Goal: Check status: Check status

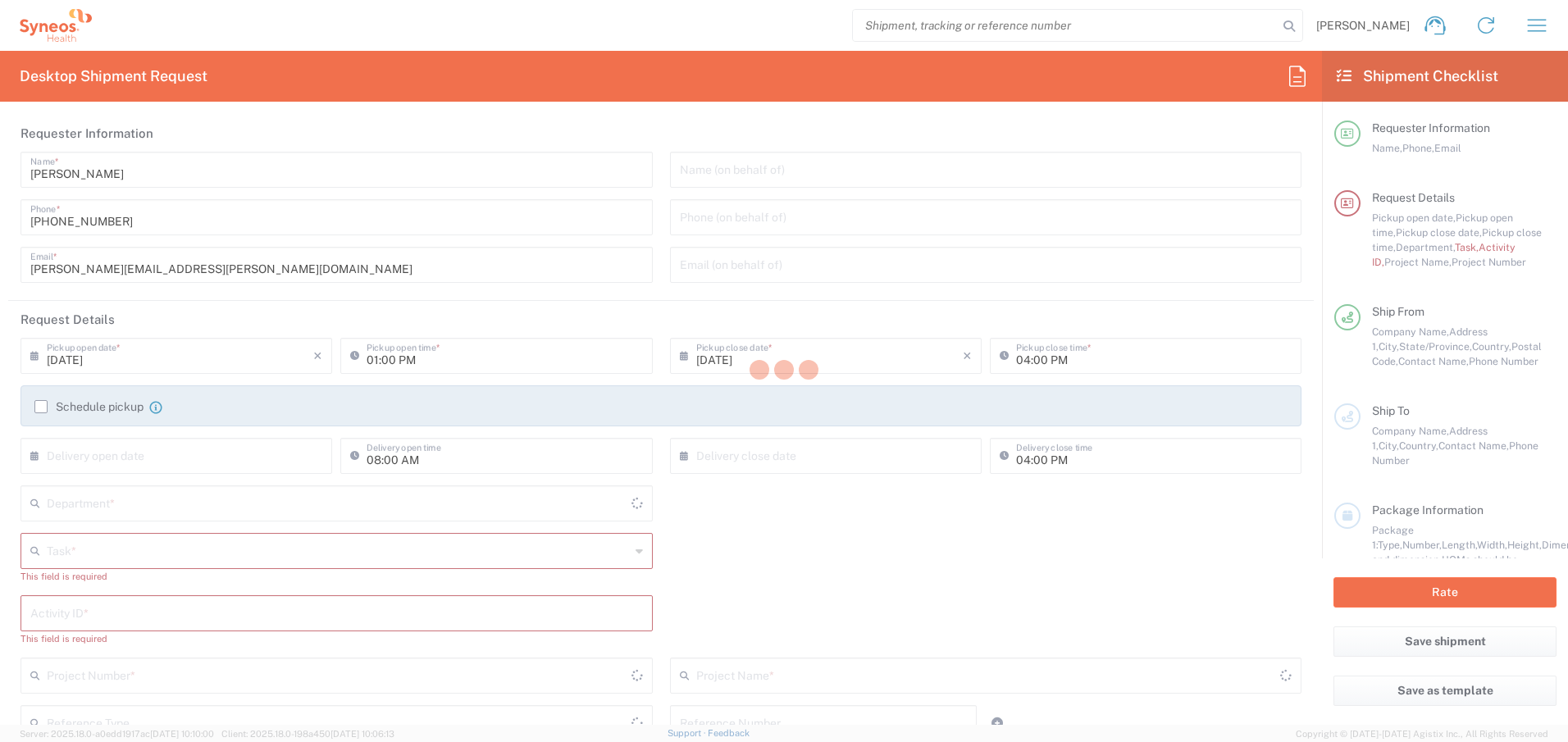
type input "[GEOGRAPHIC_DATA]"
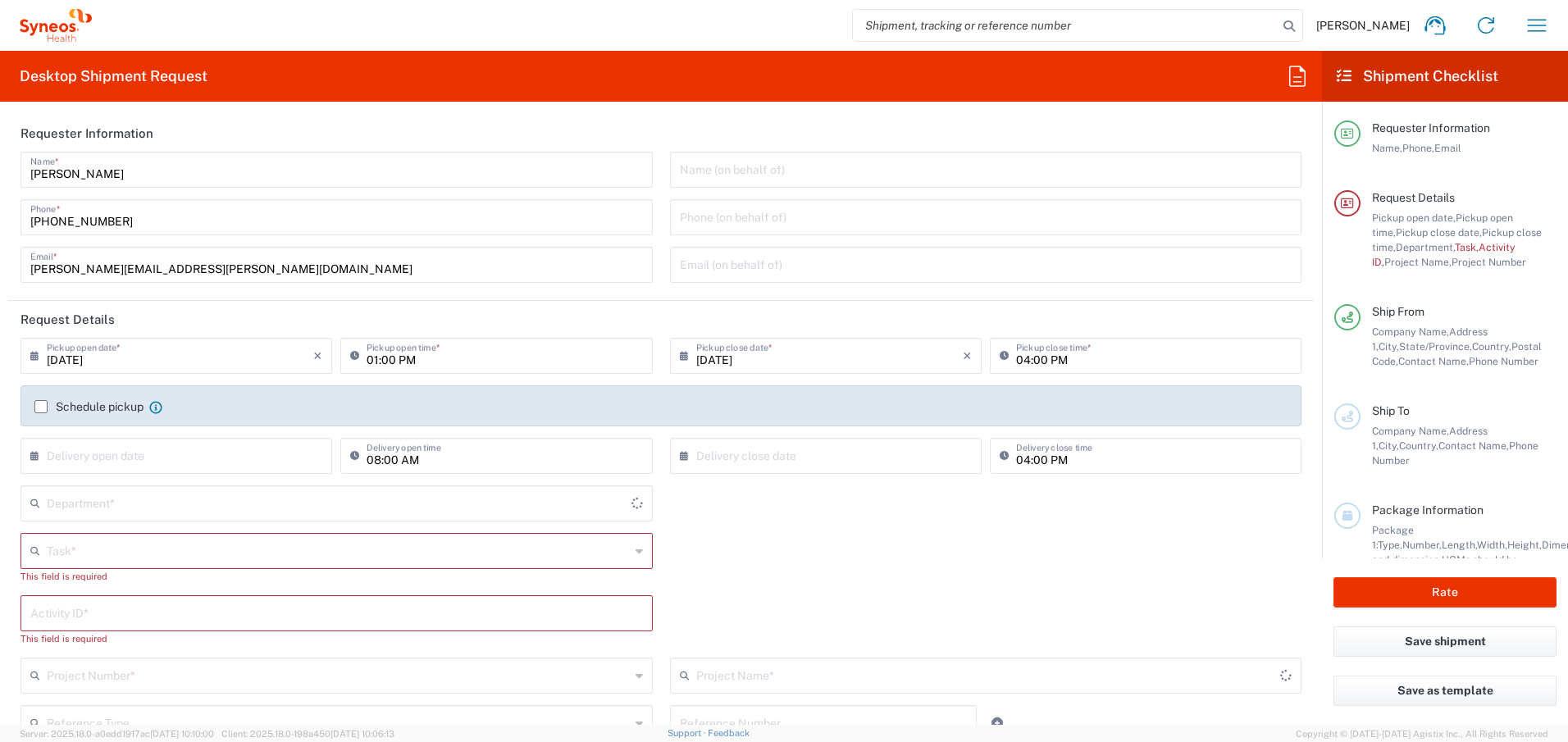
type input "[GEOGRAPHIC_DATA]"
click at [1537, 28] on icon "button" at bounding box center [1536, 25] width 26 height 26
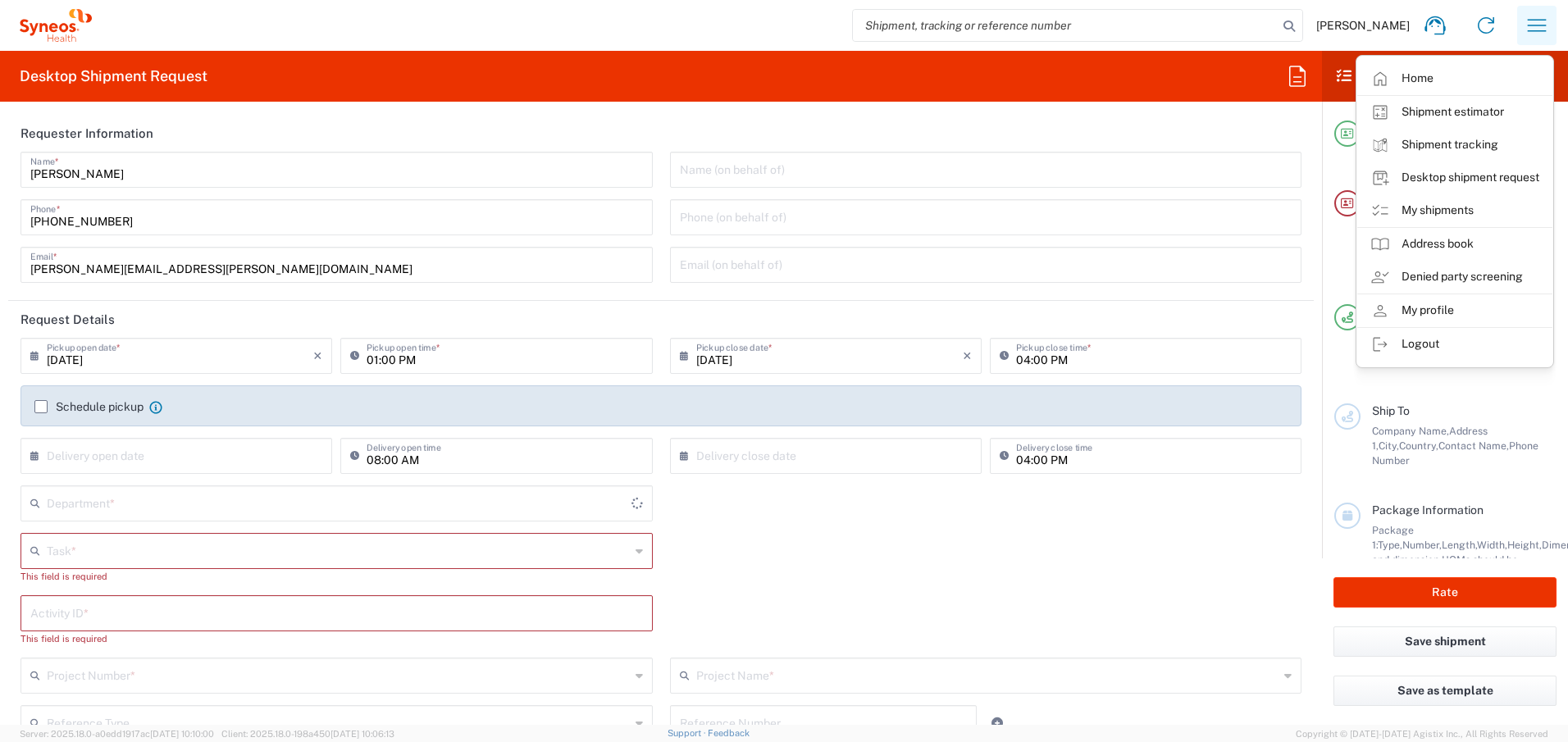
type input "Syneos Health Canada LP- [GEOGRAPHIC_DATA]"
type input "4510"
click at [1430, 214] on link "My shipments" at bounding box center [1455, 211] width 196 height 33
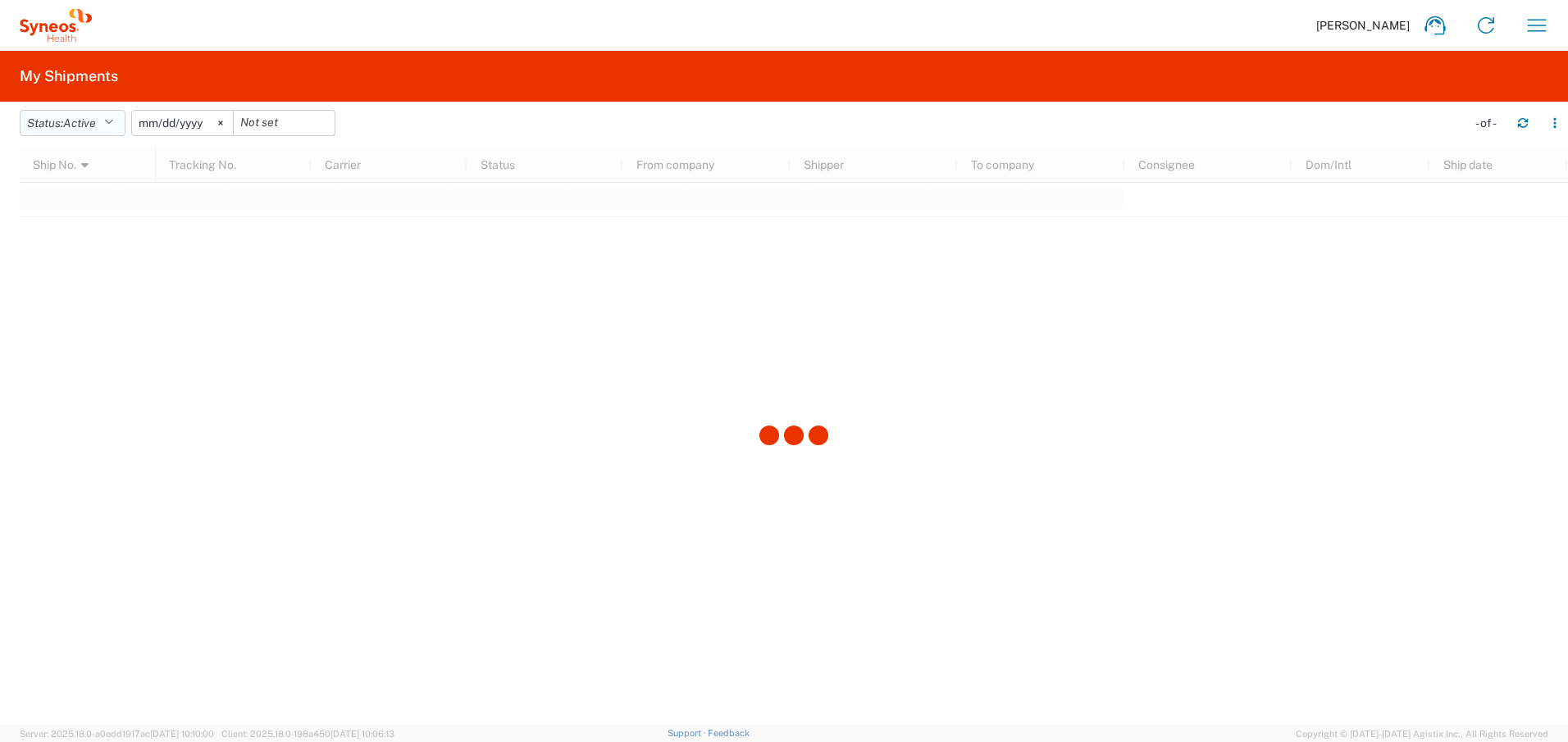
click at [84, 120] on span "Active" at bounding box center [79, 123] width 33 height 13
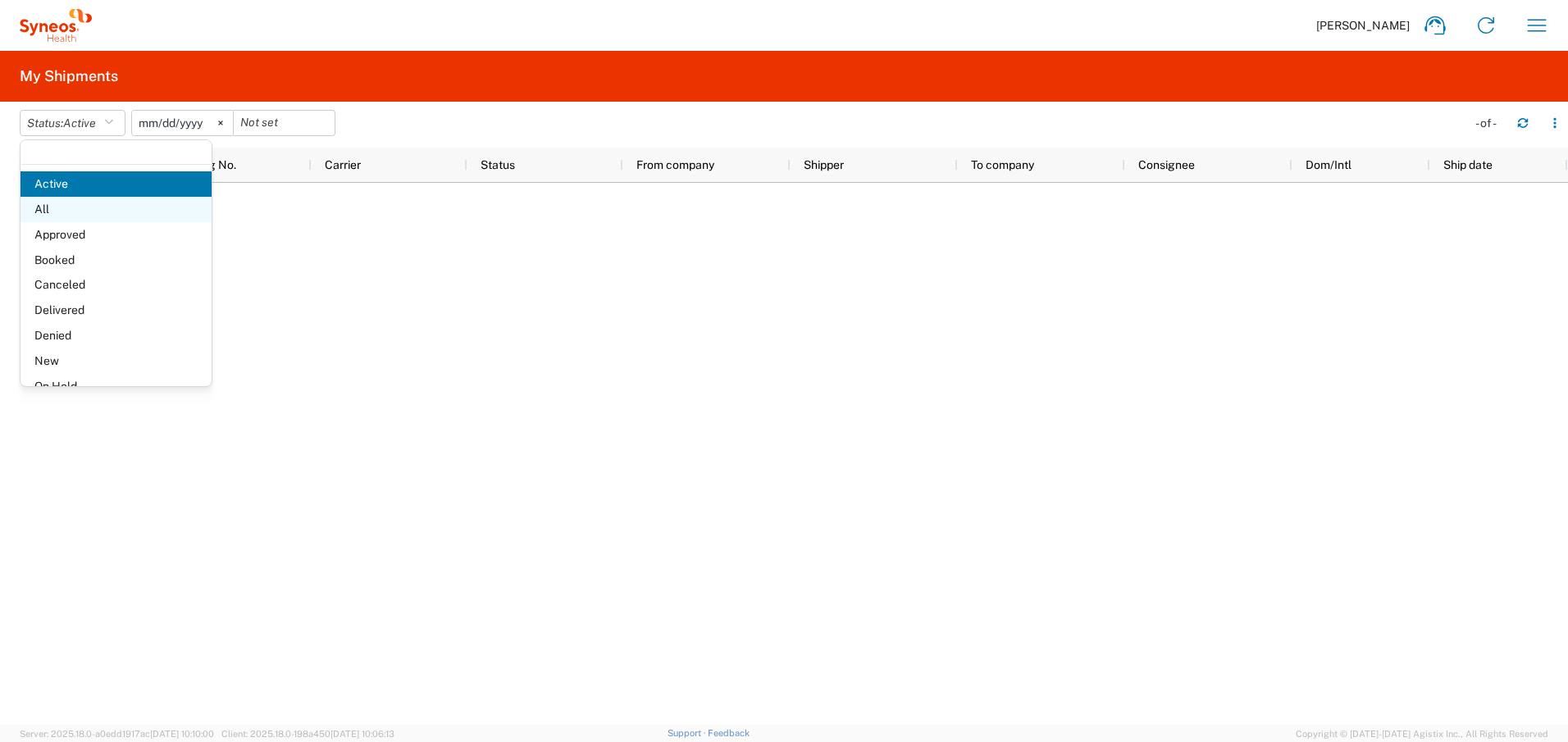
click at [69, 205] on span "All" at bounding box center [116, 210] width 191 height 25
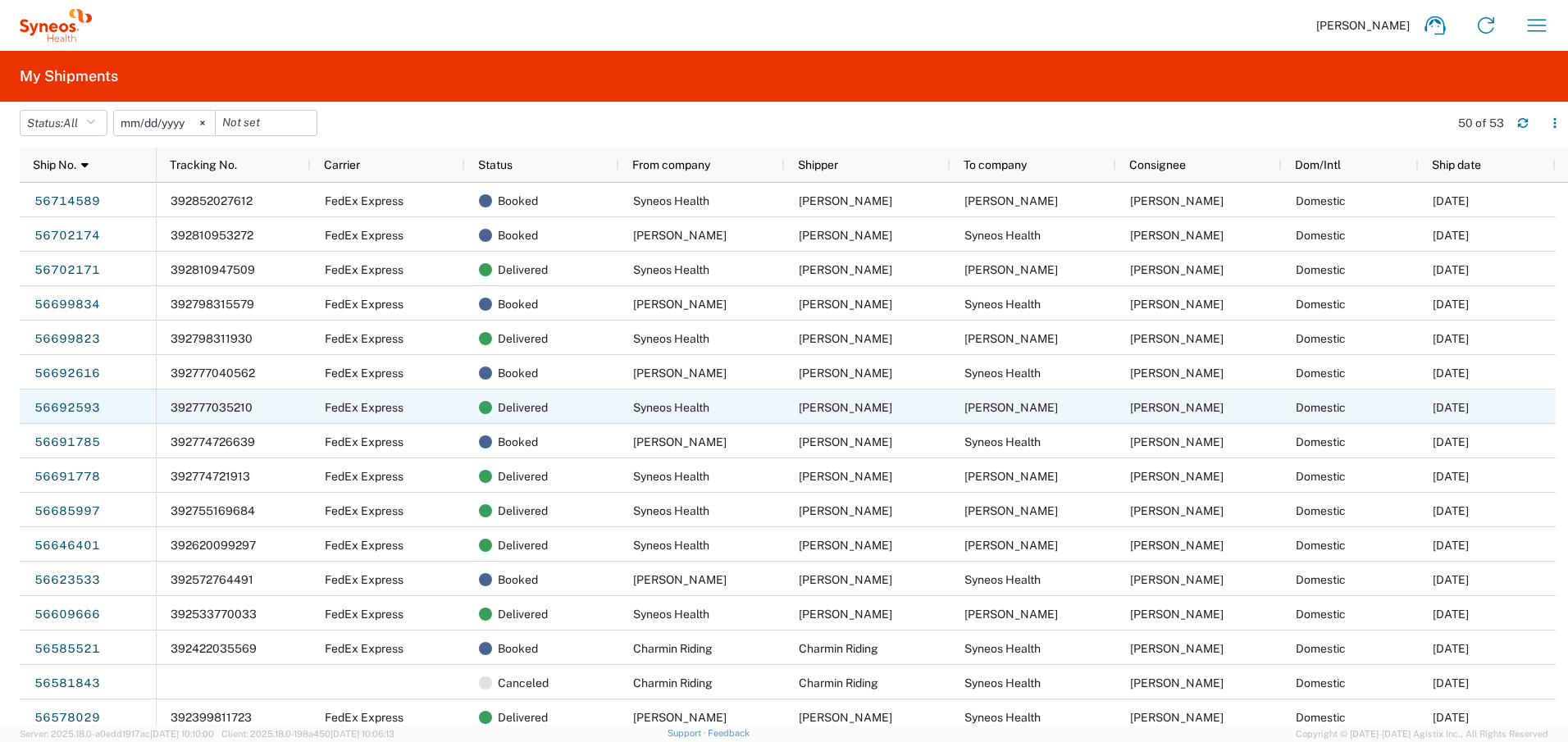
click at [970, 406] on span "[PERSON_NAME]" at bounding box center [1011, 408] width 94 height 13
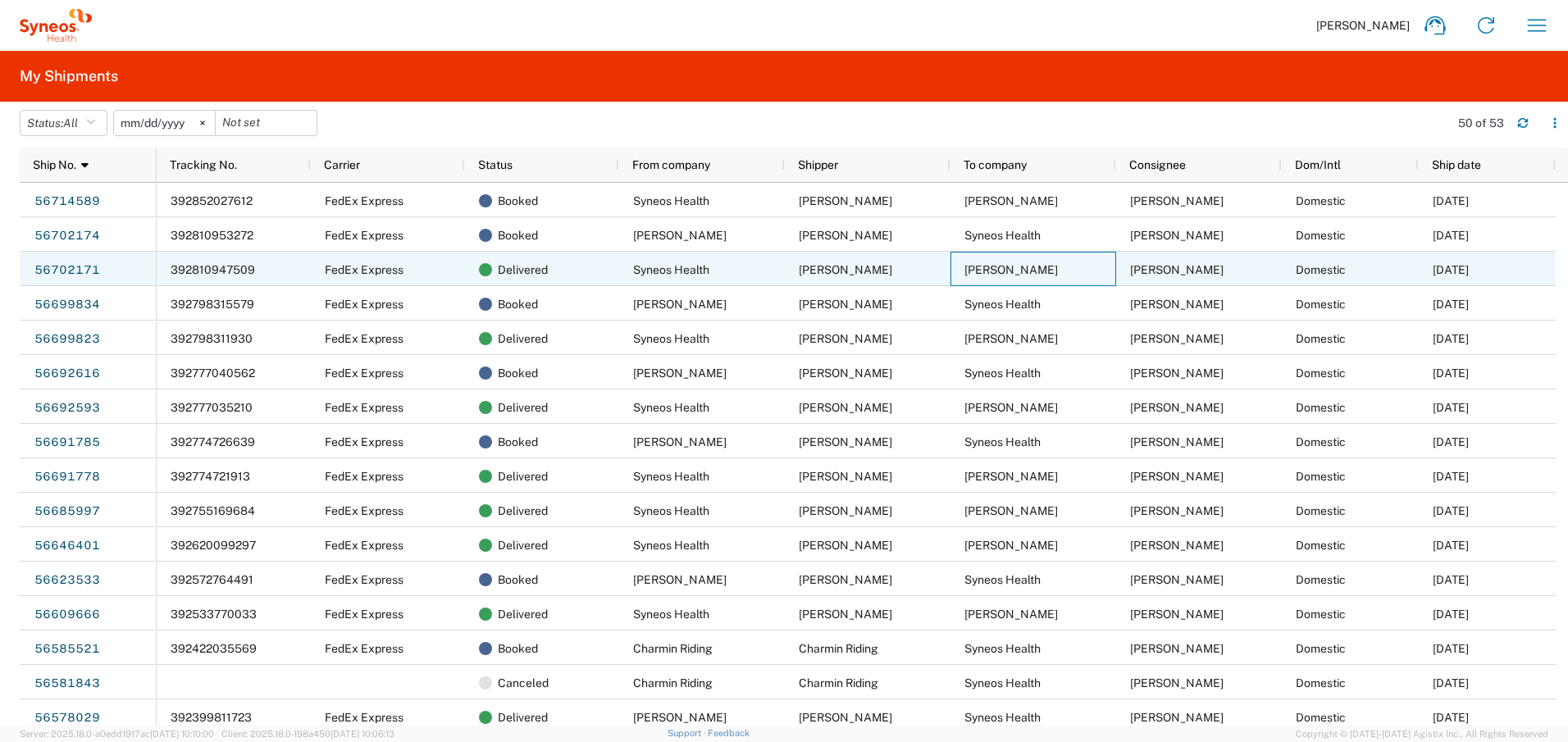
click at [988, 267] on span "[PERSON_NAME]" at bounding box center [1011, 270] width 94 height 13
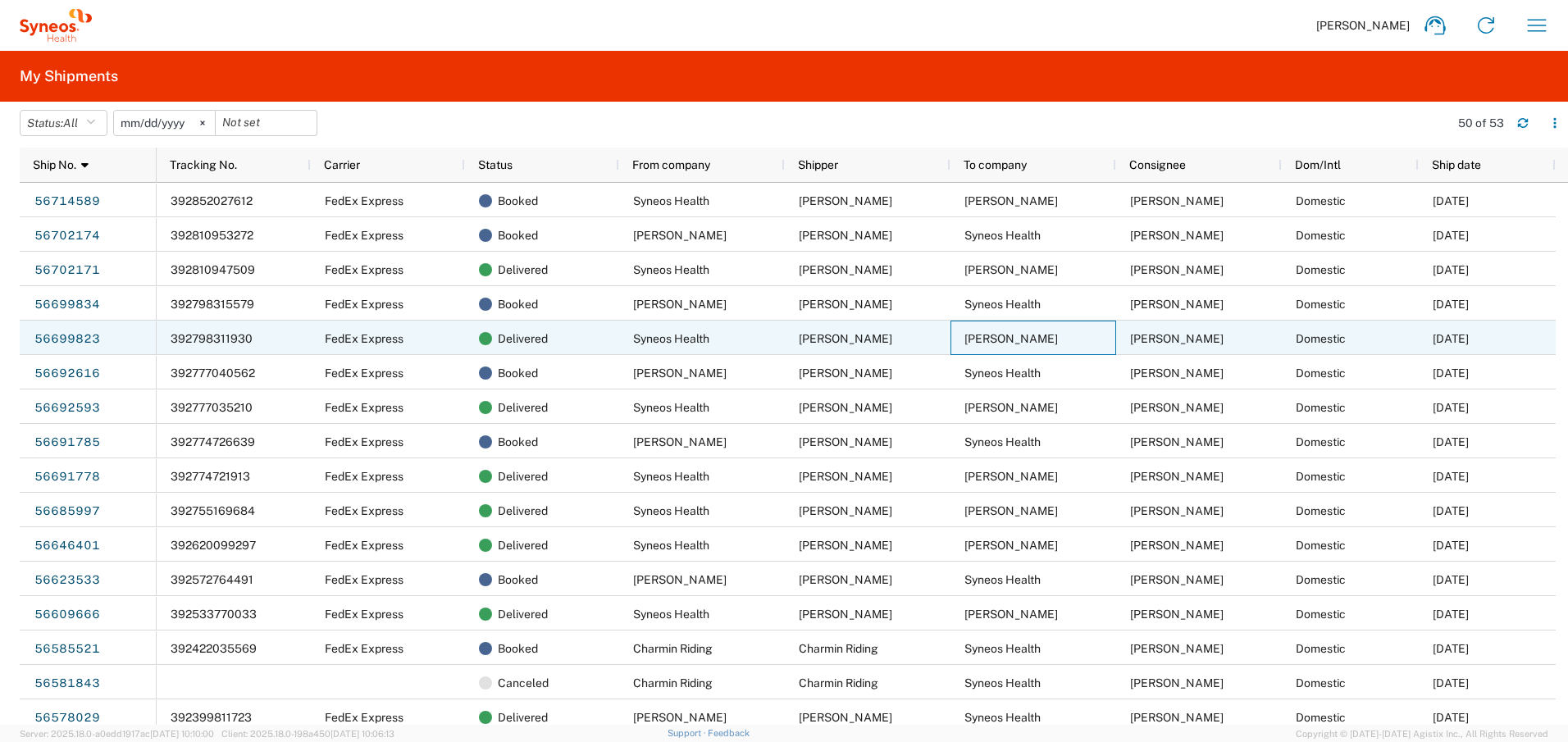
click at [975, 333] on span "[PERSON_NAME]" at bounding box center [1011, 338] width 94 height 13
